Goal: Answer question/provide support

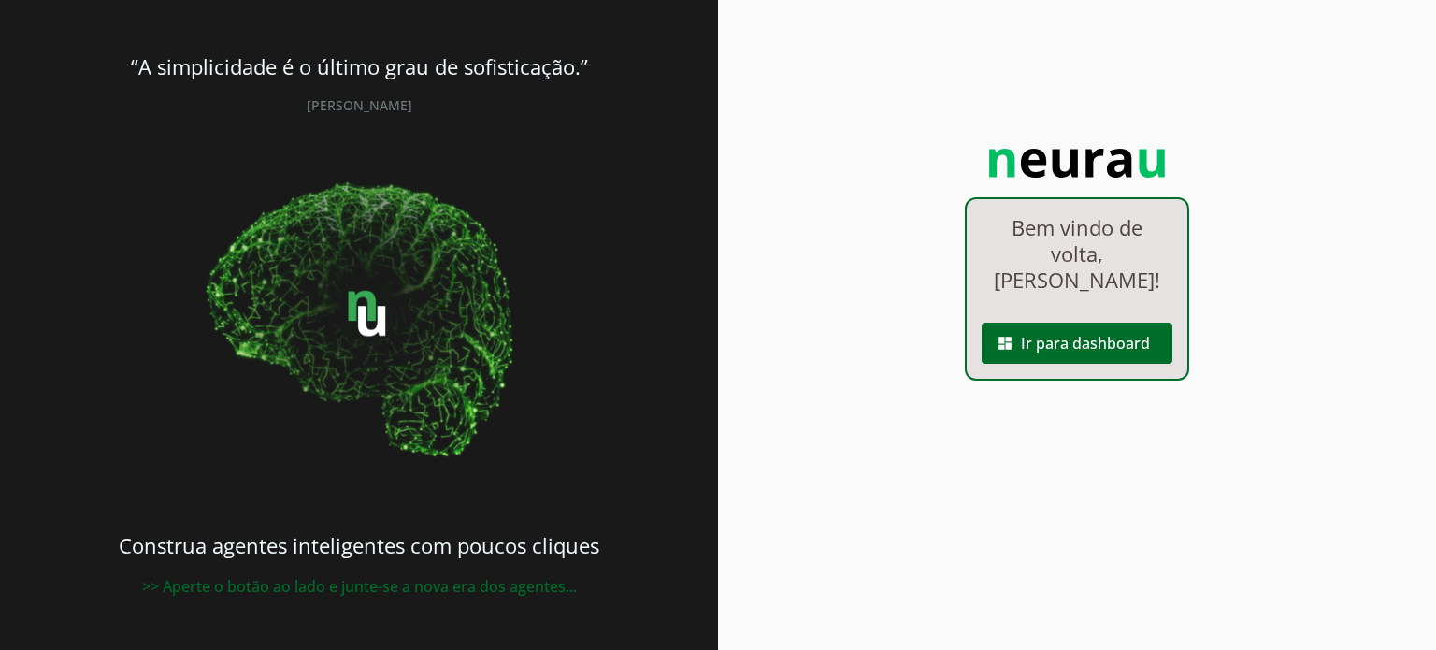
click at [1015, 331] on span at bounding box center [1077, 343] width 191 height 45
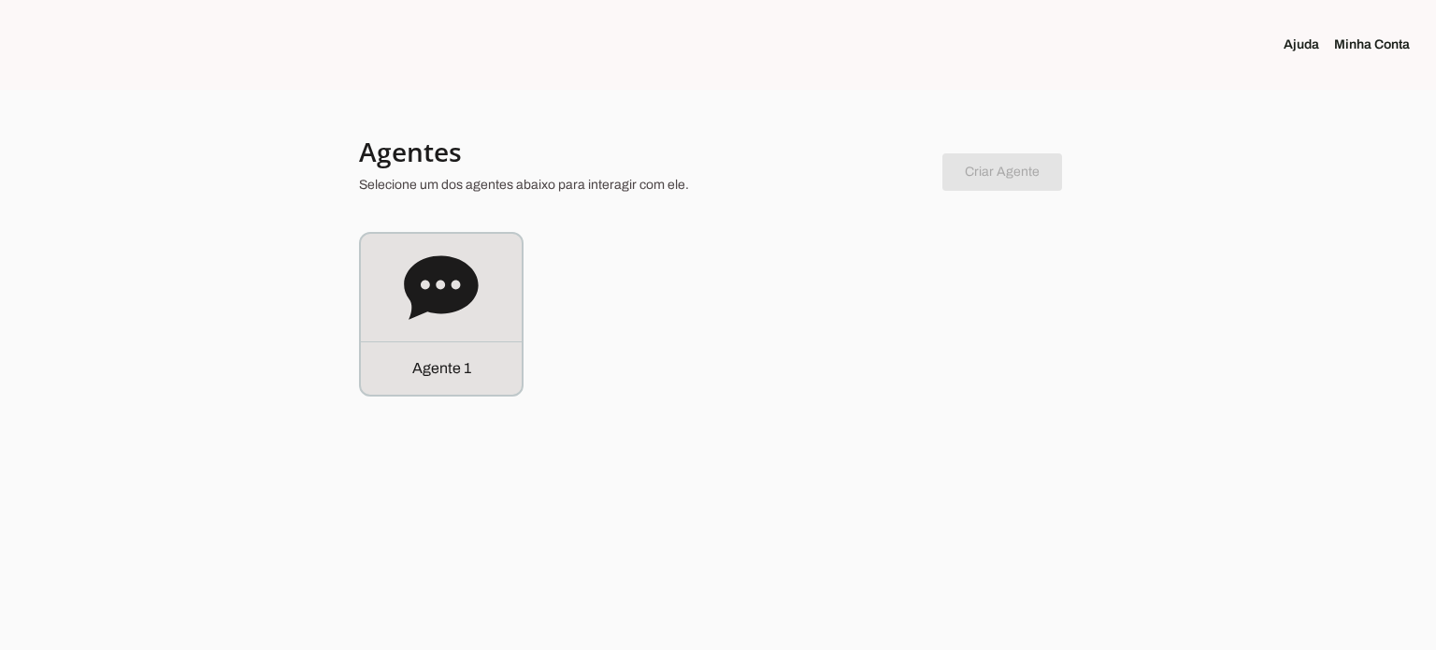
click at [505, 280] on div "Agente 1" at bounding box center [441, 314] width 161 height 161
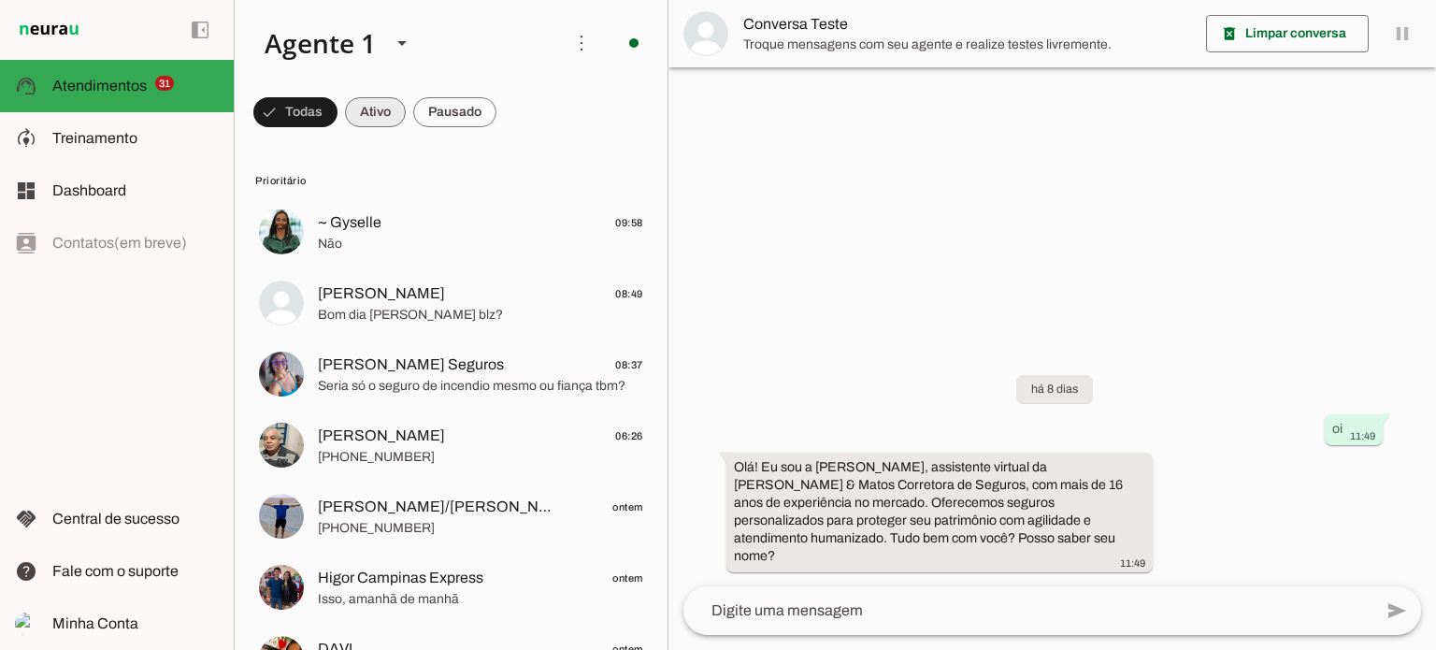
click at [338, 114] on span at bounding box center [295, 112] width 84 height 45
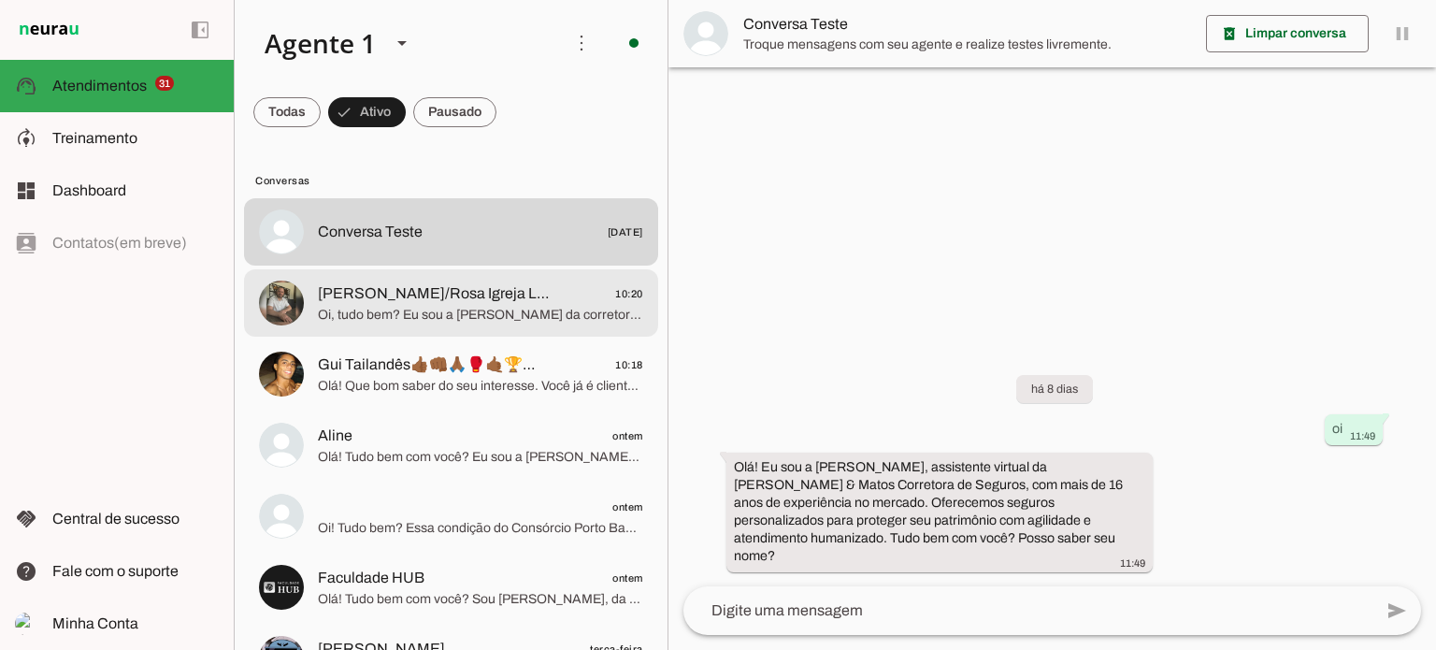
click at [381, 291] on span "[PERSON_NAME]/Rosa Igreja Louvor" at bounding box center [435, 293] width 235 height 22
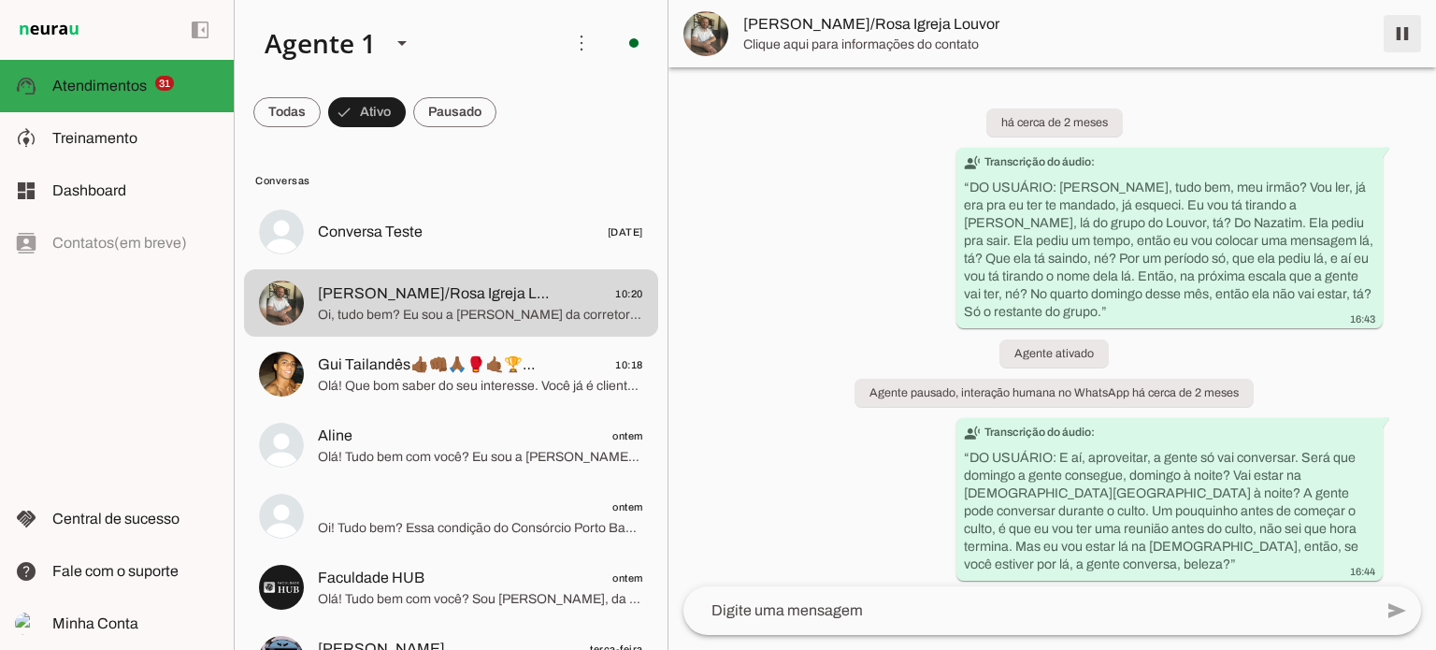
click at [1397, 34] on span at bounding box center [1402, 33] width 45 height 45
